Goal: Check status: Check status

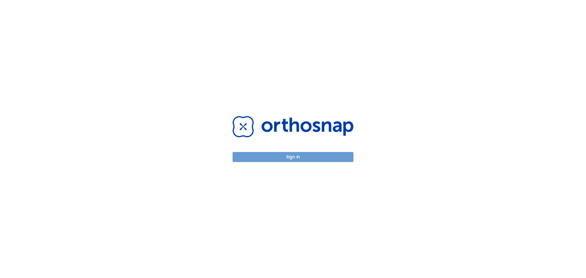
click at [282, 156] on button "Sign in" at bounding box center [293, 157] width 121 height 10
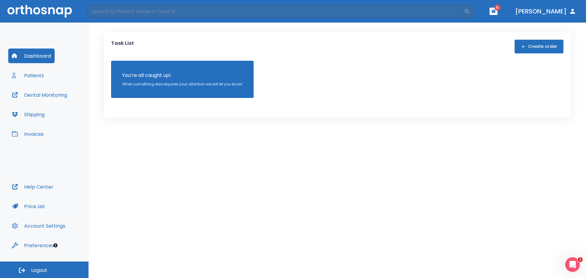
click at [38, 76] on button "Patients" at bounding box center [27, 75] width 39 height 15
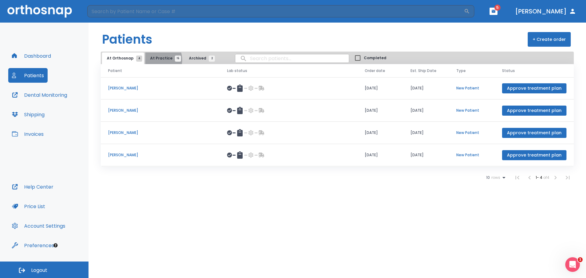
click at [155, 60] on span "At Practice 15" at bounding box center [164, 58] width 28 height 5
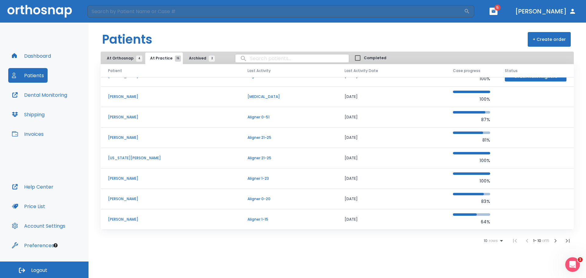
scroll to position [52, 0]
click at [557, 242] on icon "button" at bounding box center [555, 240] width 7 height 7
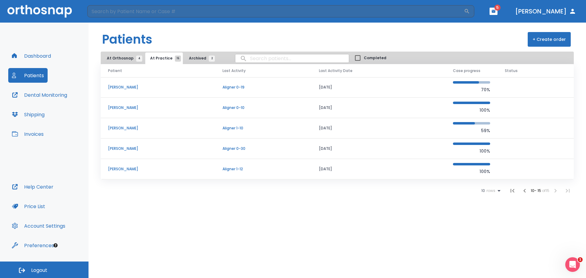
click at [129, 87] on p "Arnold Rosenstein" at bounding box center [158, 87] width 100 height 5
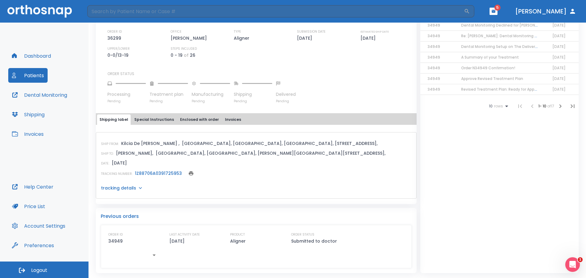
scroll to position [74, 0]
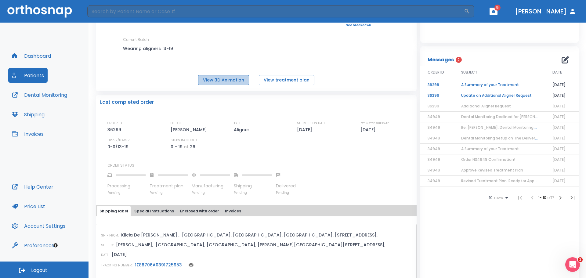
click at [239, 80] on button "View 3D Animation" at bounding box center [223, 80] width 51 height 10
